Goal: Find specific page/section: Find specific page/section

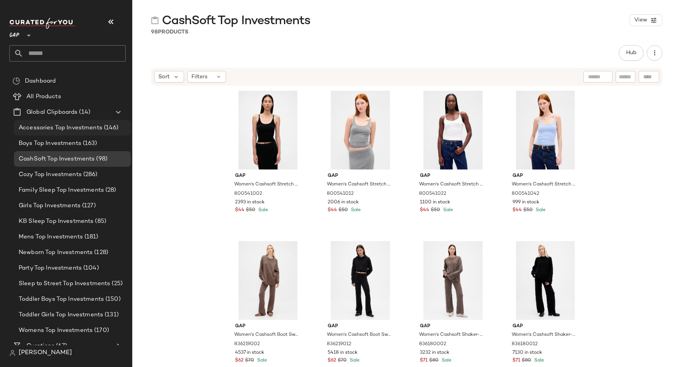
scroll to position [8, 0]
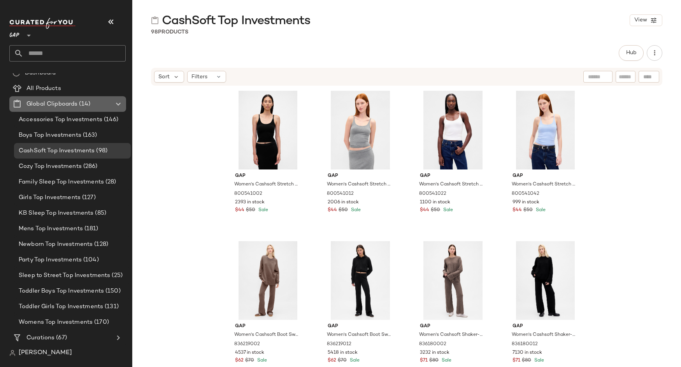
click at [118, 100] on icon at bounding box center [118, 103] width 9 height 9
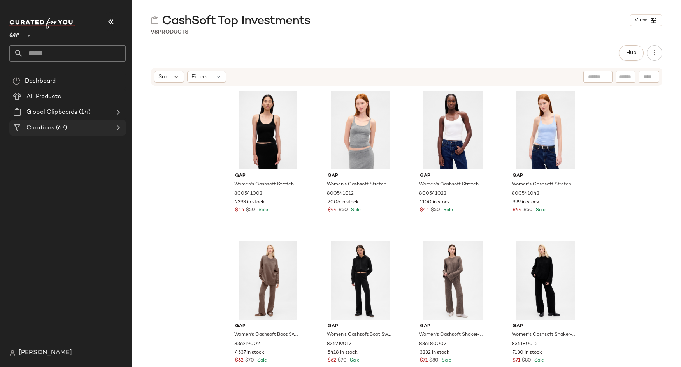
scroll to position [0, 0]
click at [113, 121] on Curations "Curations (67)" at bounding box center [67, 128] width 117 height 16
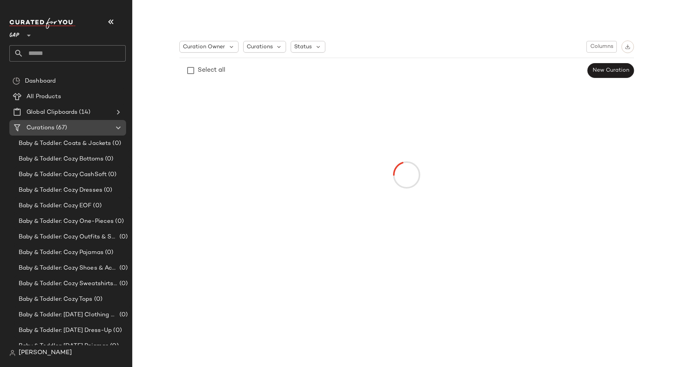
click at [117, 129] on icon at bounding box center [118, 127] width 9 height 9
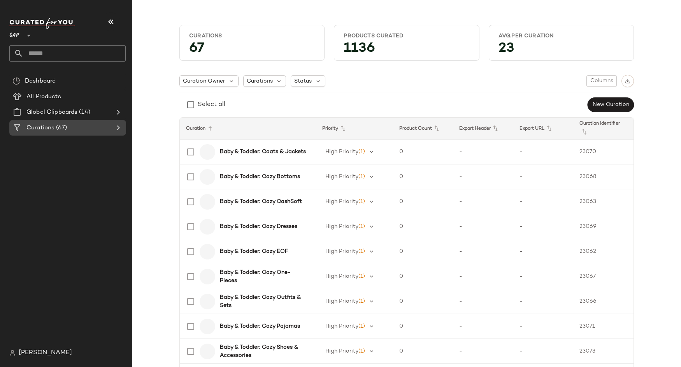
click at [117, 129] on icon at bounding box center [118, 127] width 9 height 9
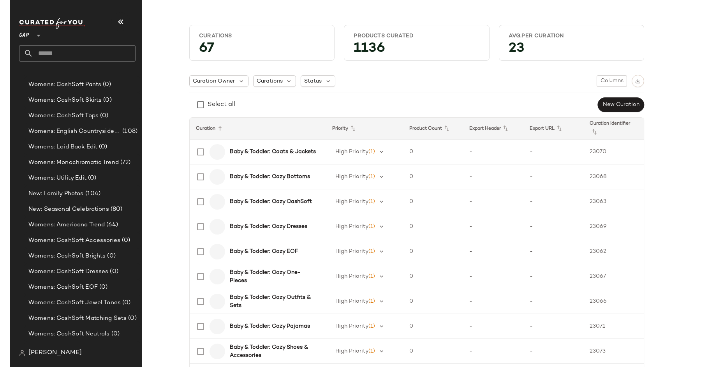
scroll to position [1363, 0]
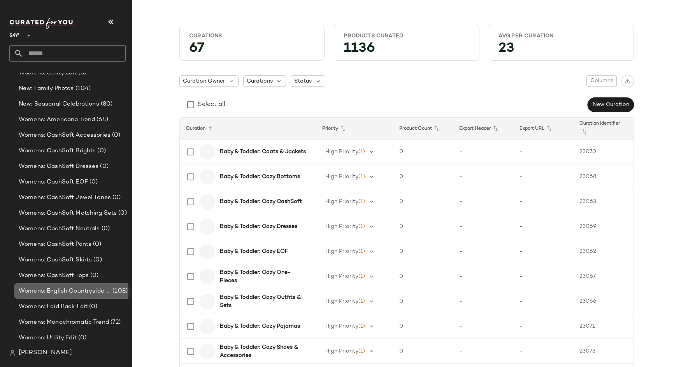
click at [103, 288] on span "Womens: English Countryside Trend" at bounding box center [65, 291] width 92 height 9
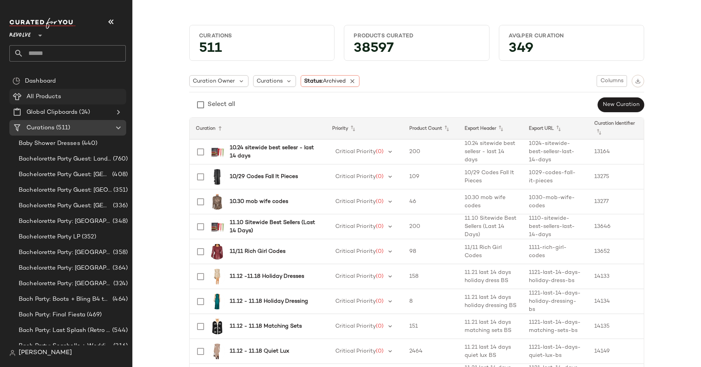
click at [58, 98] on span "All Products" at bounding box center [43, 96] width 35 height 9
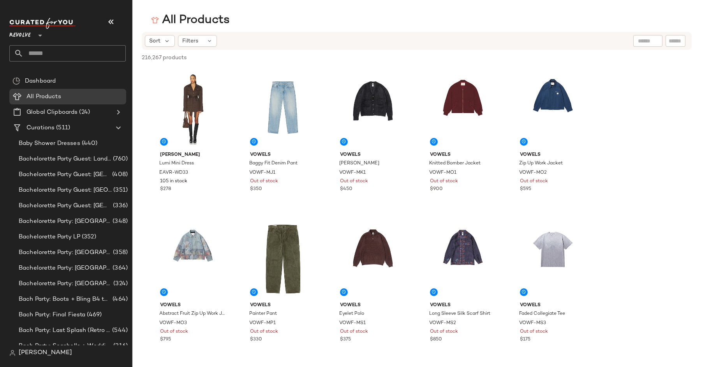
click at [644, 40] on input "text" at bounding box center [648, 41] width 20 height 8
type input "*"
type input "**********"
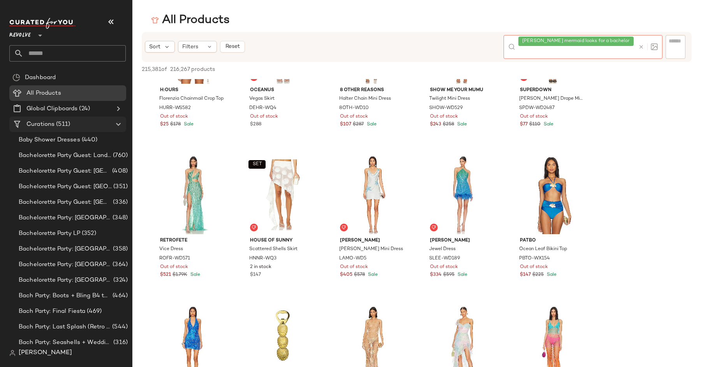
scroll to position [0, 0]
